Goal: Navigation & Orientation: Find specific page/section

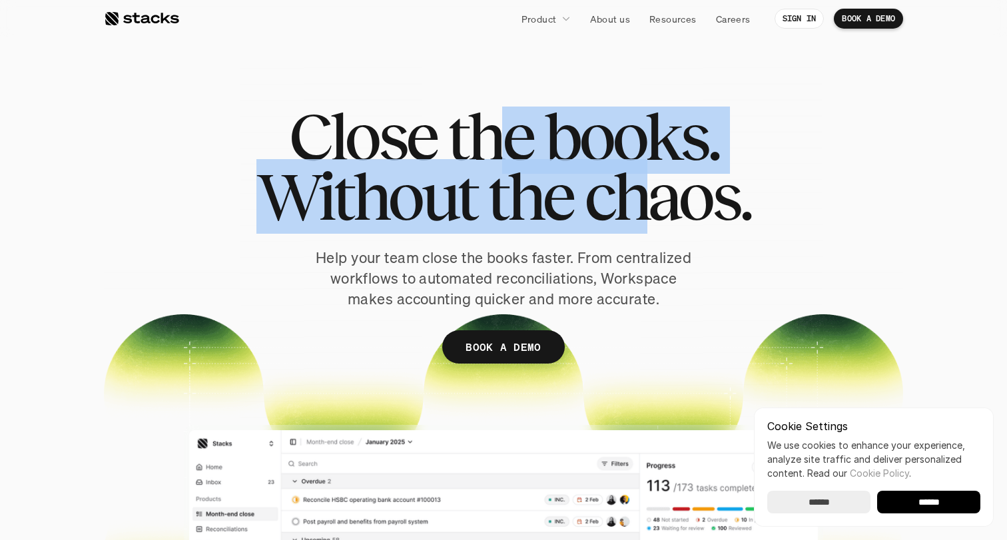
drag, startPoint x: 490, startPoint y: 151, endPoint x: 672, endPoint y: 201, distance: 188.4
click at [671, 201] on h1 "Close the books. Without the chaos." at bounding box center [503, 167] width 494 height 120
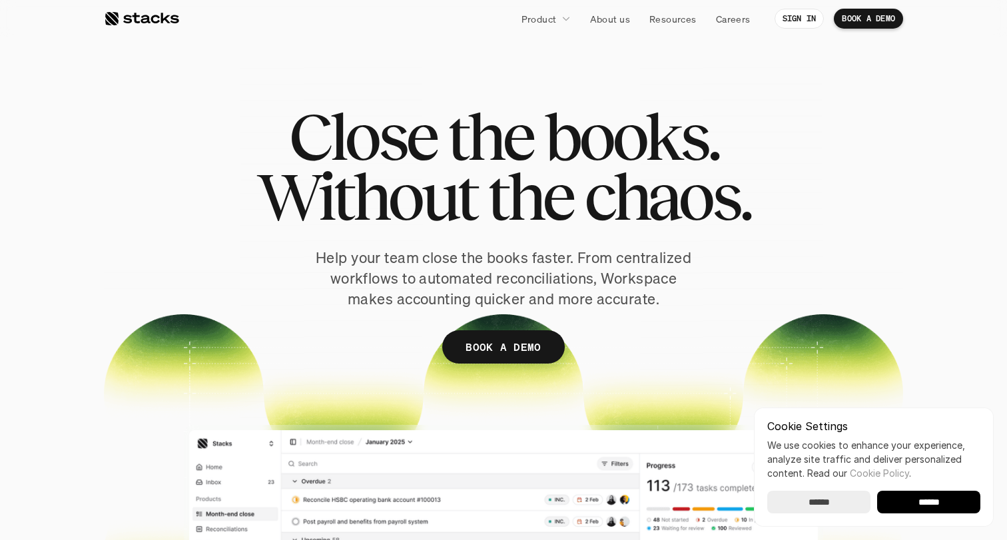
drag, startPoint x: 673, startPoint y: 201, endPoint x: 728, endPoint y: 203, distance: 55.3
click at [673, 201] on span "chaos." at bounding box center [667, 197] width 167 height 60
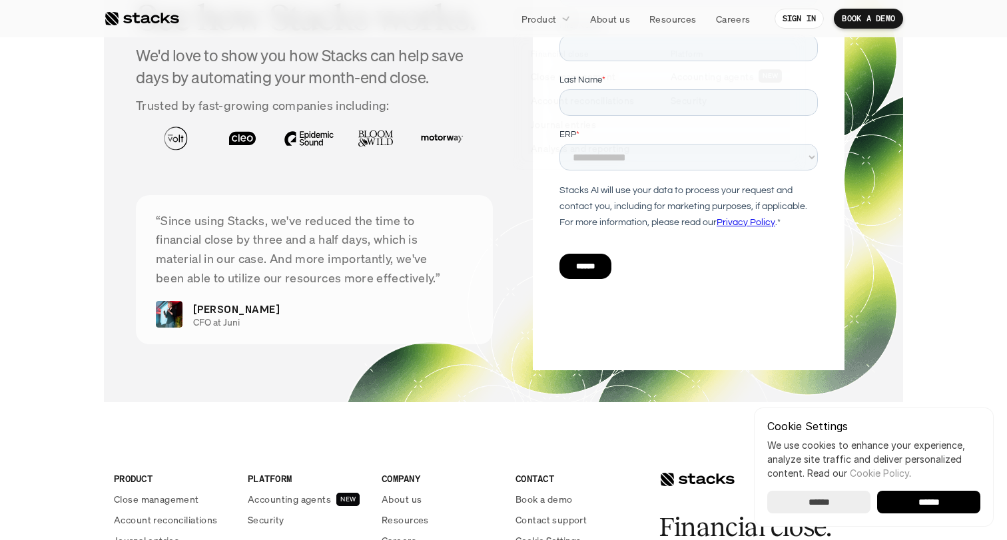
scroll to position [2625, 0]
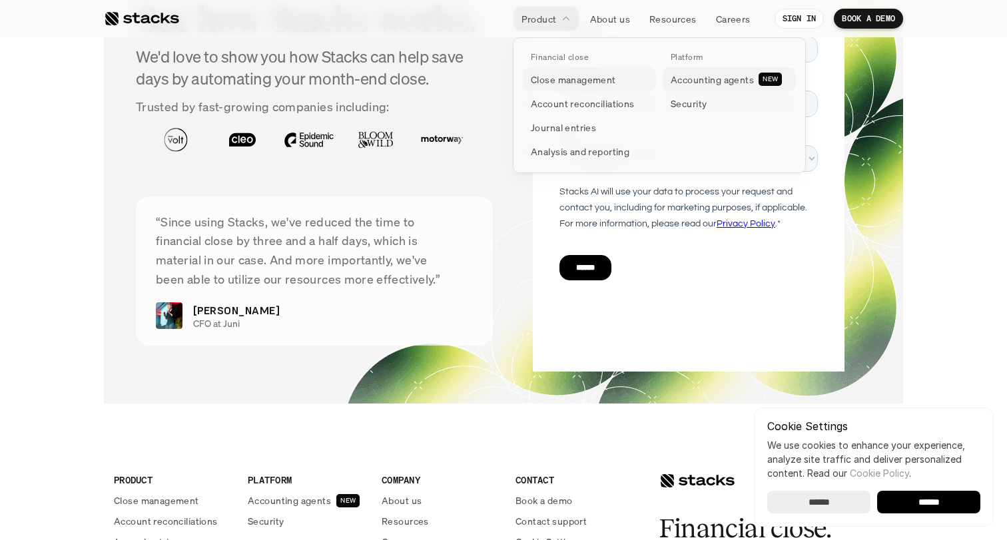
click at [599, 81] on p "Close management" at bounding box center [573, 80] width 85 height 14
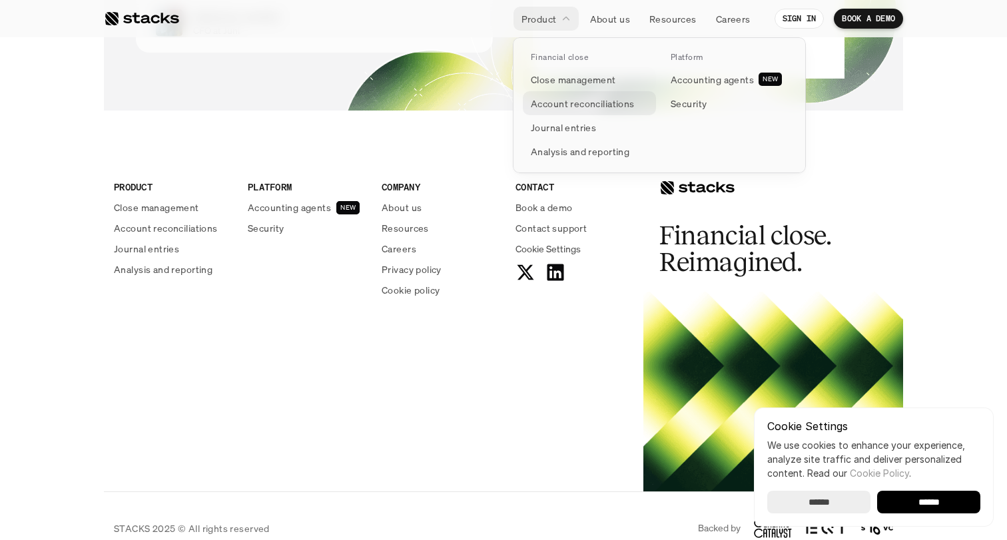
scroll to position [2920, 0]
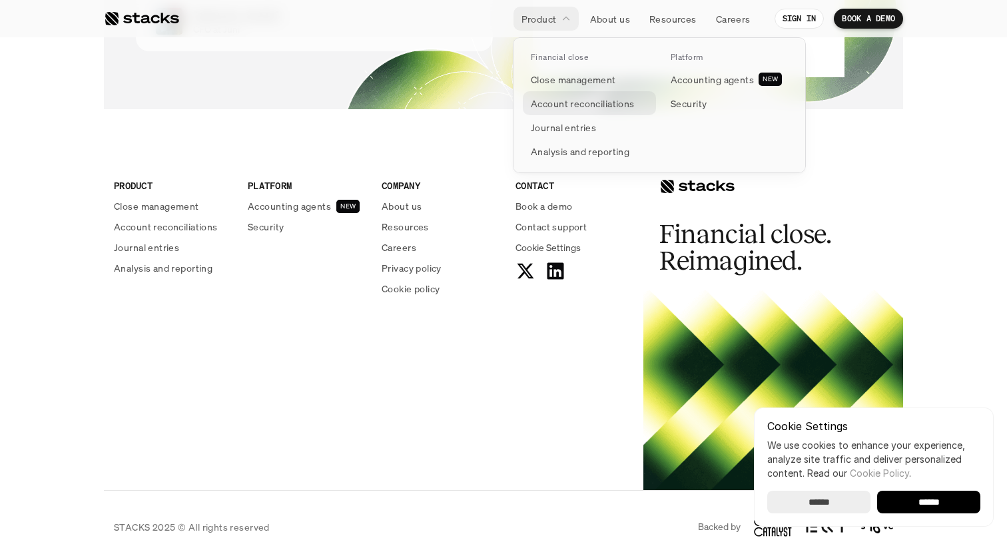
click at [576, 107] on p "Account reconciliations" at bounding box center [583, 104] width 104 height 14
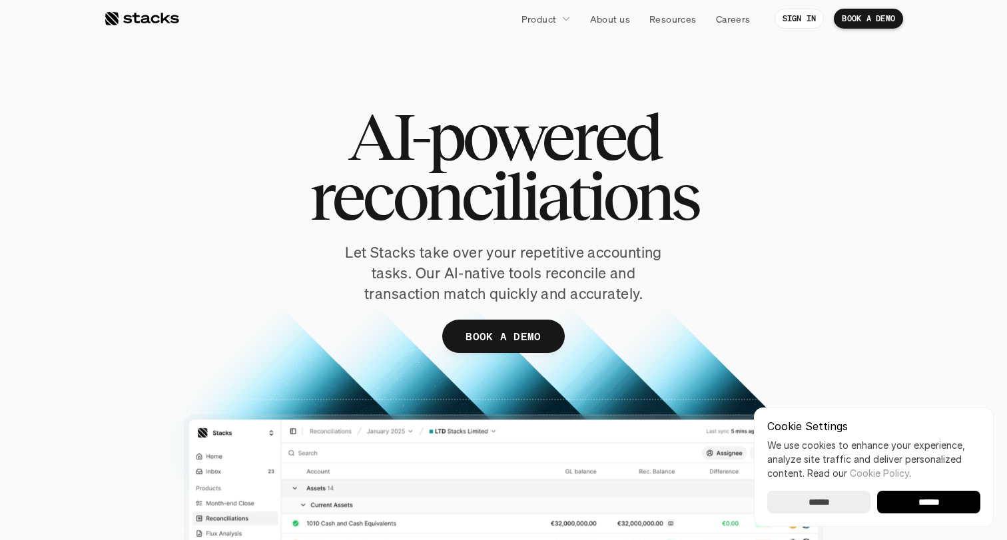
click at [126, 15] on div at bounding box center [141, 19] width 75 height 16
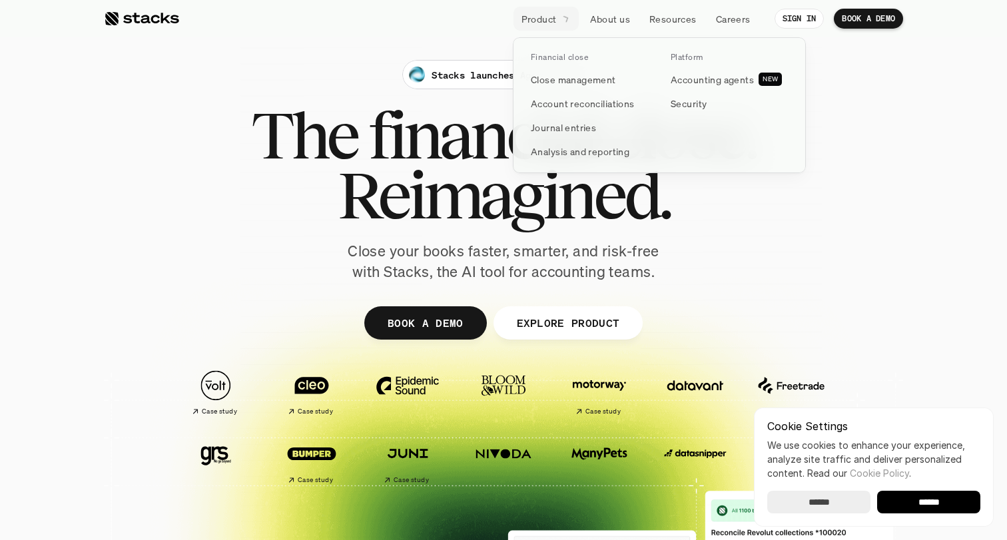
scroll to position [453, 0]
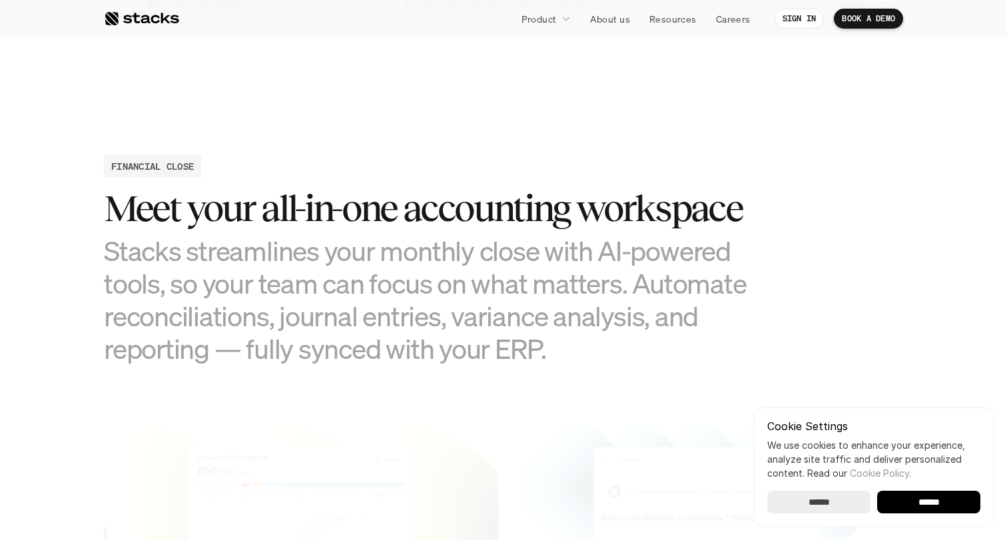
scroll to position [1645, 0]
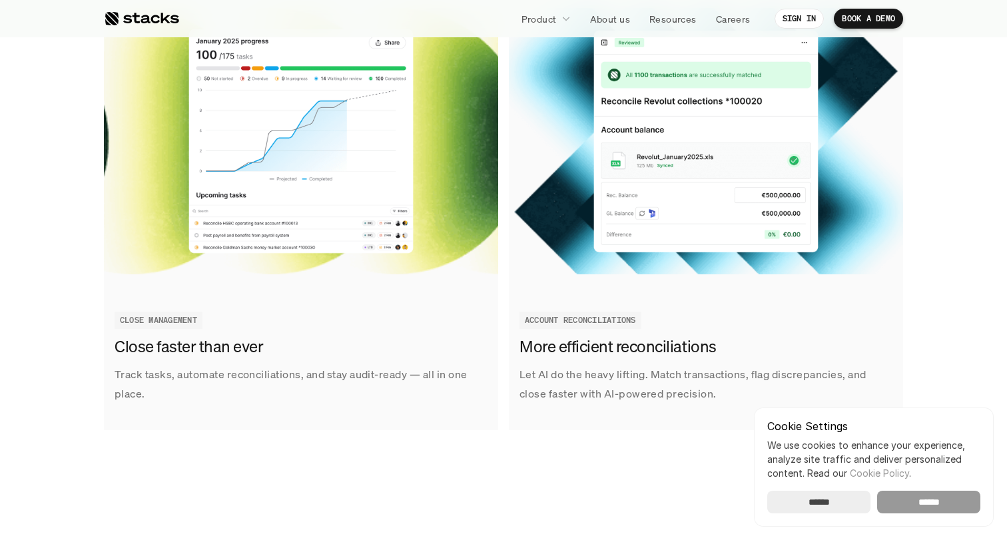
drag, startPoint x: 925, startPoint y: 498, endPoint x: 916, endPoint y: 437, distance: 62.0
click at [925, 496] on input "******" at bounding box center [928, 502] width 103 height 23
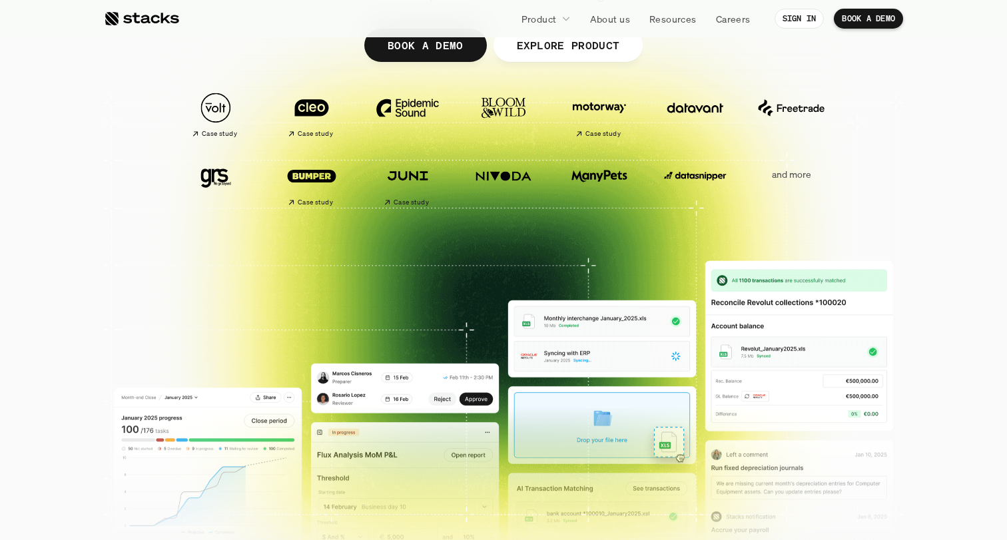
scroll to position [0, 0]
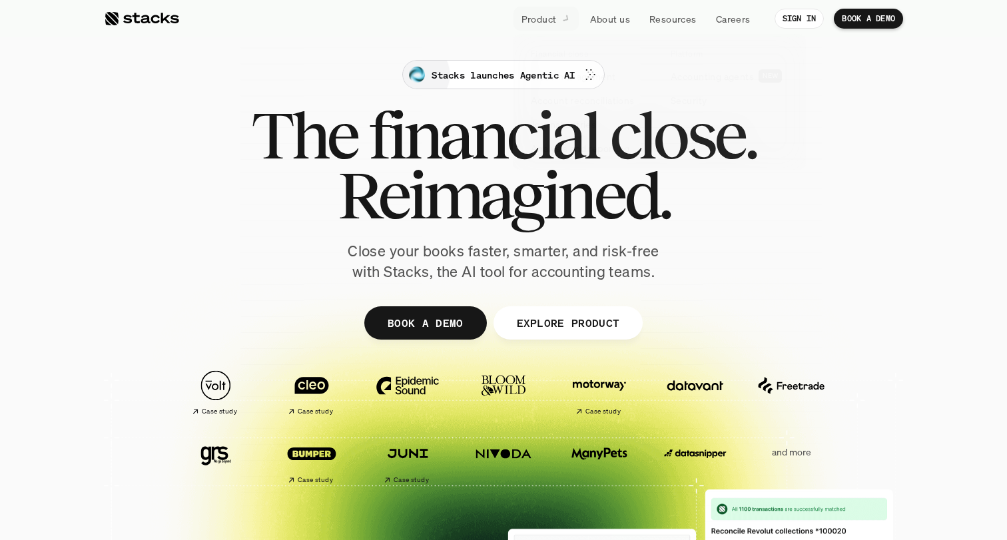
click at [297, 63] on div "Stacks launches Agentic AI The financial close. Reimagined. Close your books fa…" at bounding box center [504, 171] width 746 height 222
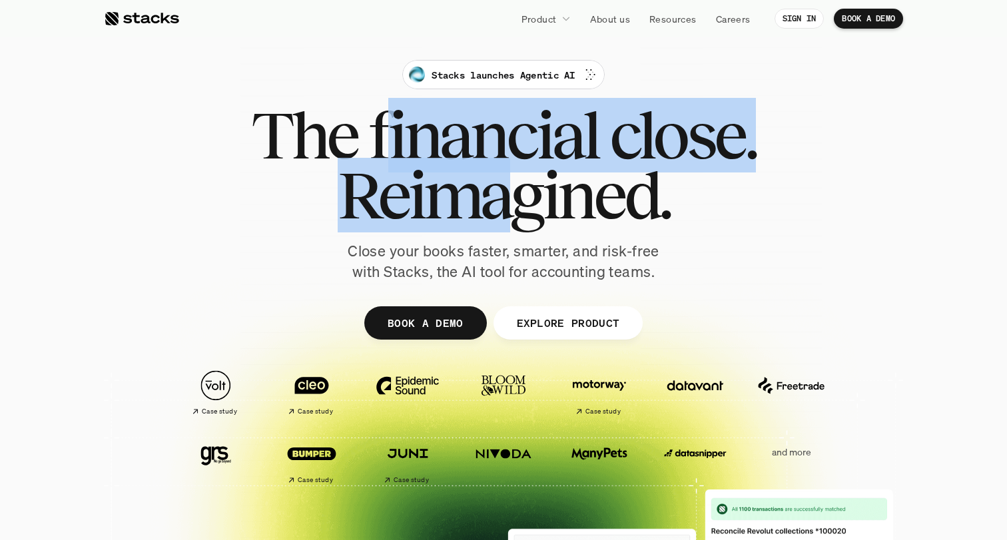
drag, startPoint x: 423, startPoint y: 154, endPoint x: 572, endPoint y: 201, distance: 156.5
click at [533, 201] on div "The financial close. Reimagined." at bounding box center [503, 165] width 505 height 120
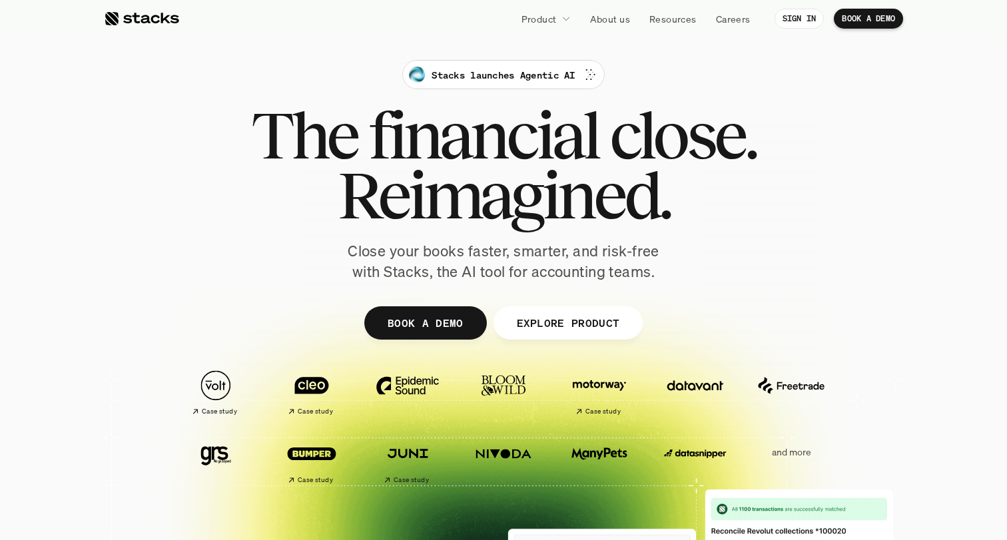
click at [572, 201] on span "Reimagined." at bounding box center [504, 195] width 332 height 60
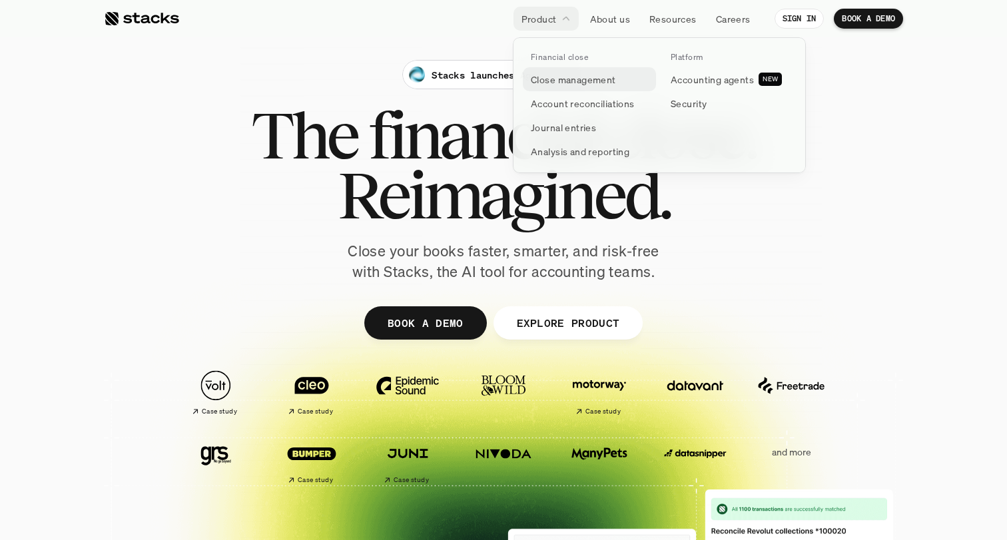
drag, startPoint x: 555, startPoint y: 85, endPoint x: 596, endPoint y: 113, distance: 50.3
click at [554, 85] on p "Close management" at bounding box center [573, 80] width 85 height 14
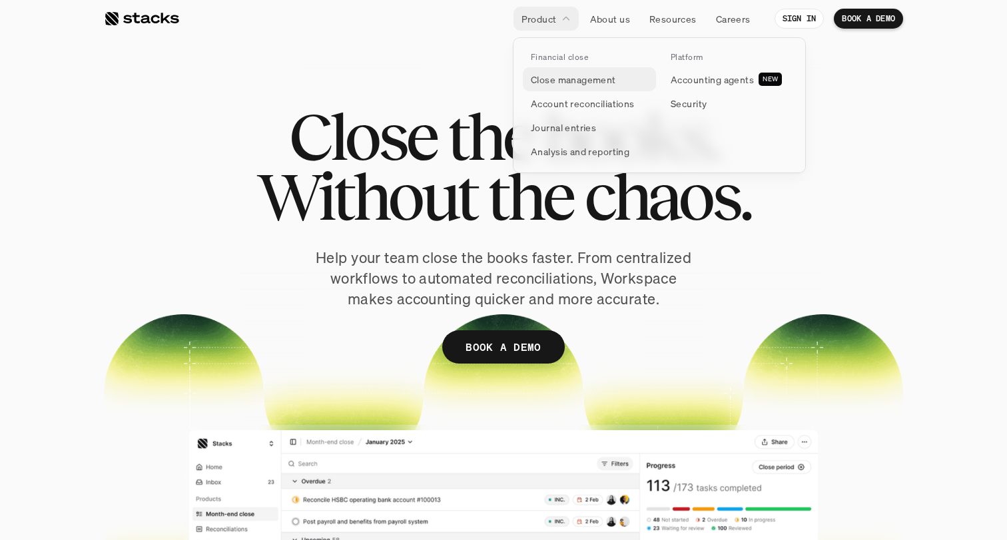
click at [571, 79] on p "Close management" at bounding box center [573, 80] width 85 height 14
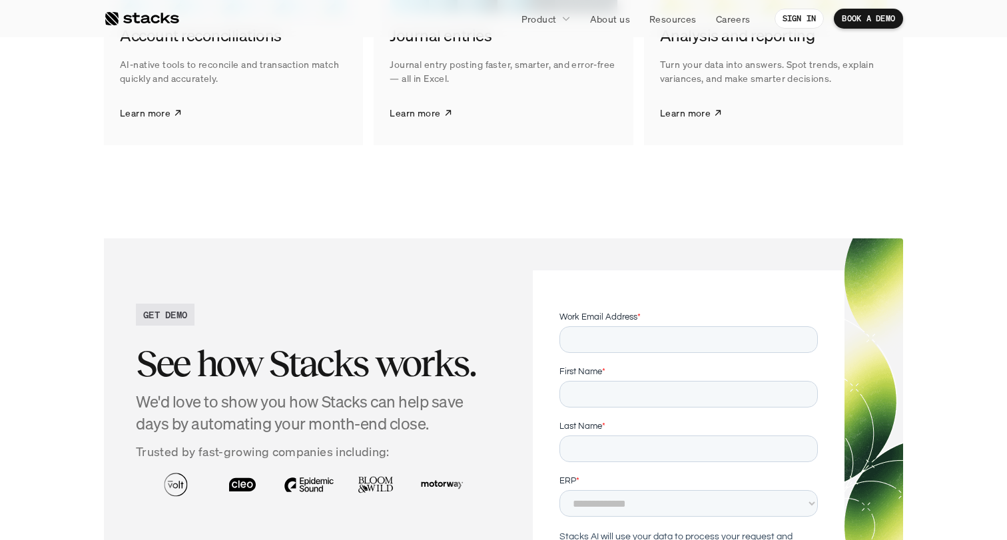
scroll to position [2282, 0]
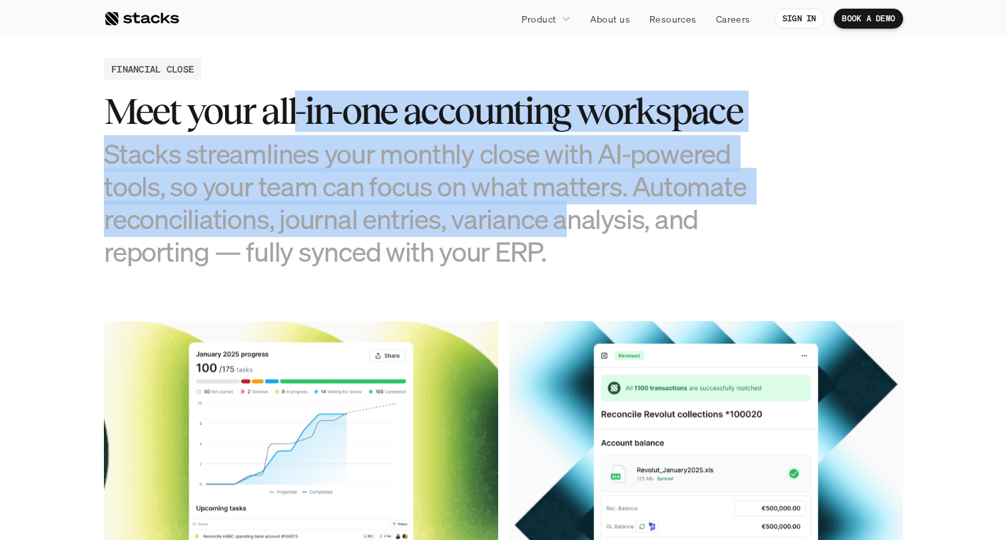
drag, startPoint x: 309, startPoint y: 118, endPoint x: 596, endPoint y: 225, distance: 305.9
click at [575, 222] on div "Meet your all-in-one accounting workspace Stacks streamlines your monthly close…" at bounding box center [437, 179] width 666 height 177
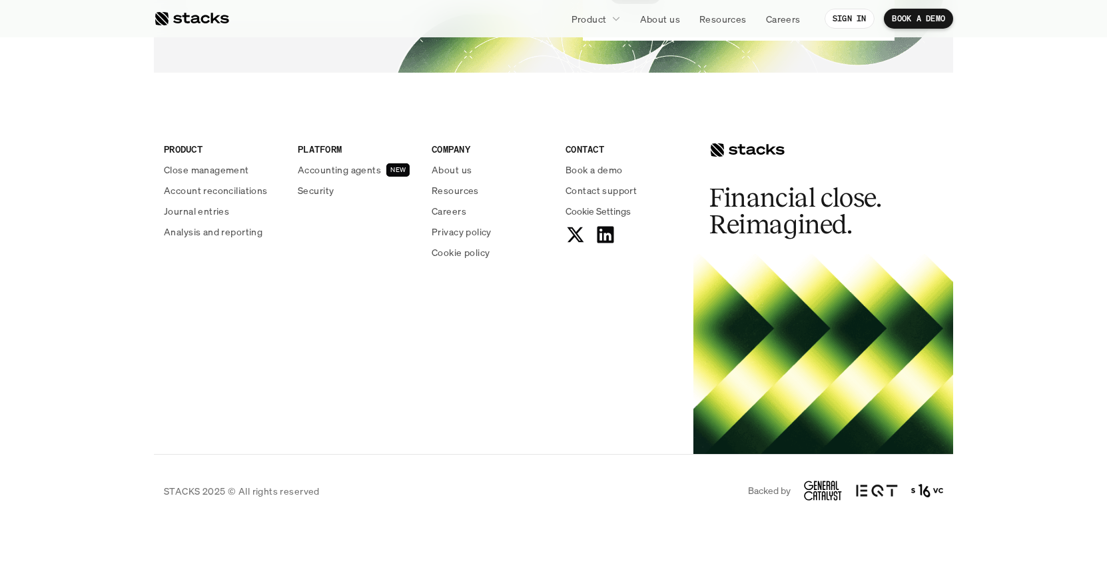
scroll to position [4915, 0]
